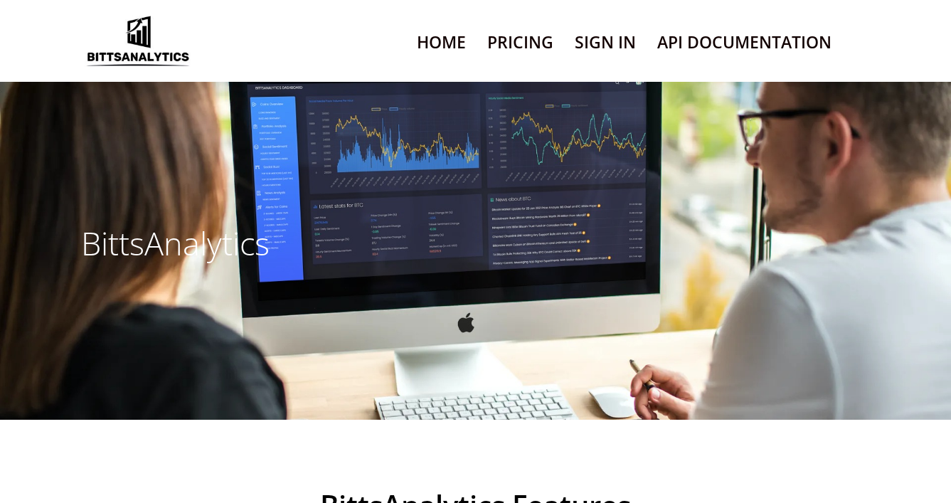
click at [434, 41] on link "Home" at bounding box center [441, 42] width 49 height 36
click at [515, 41] on link "Pricing" at bounding box center [520, 42] width 66 height 36
